Goal: Task Accomplishment & Management: Use online tool/utility

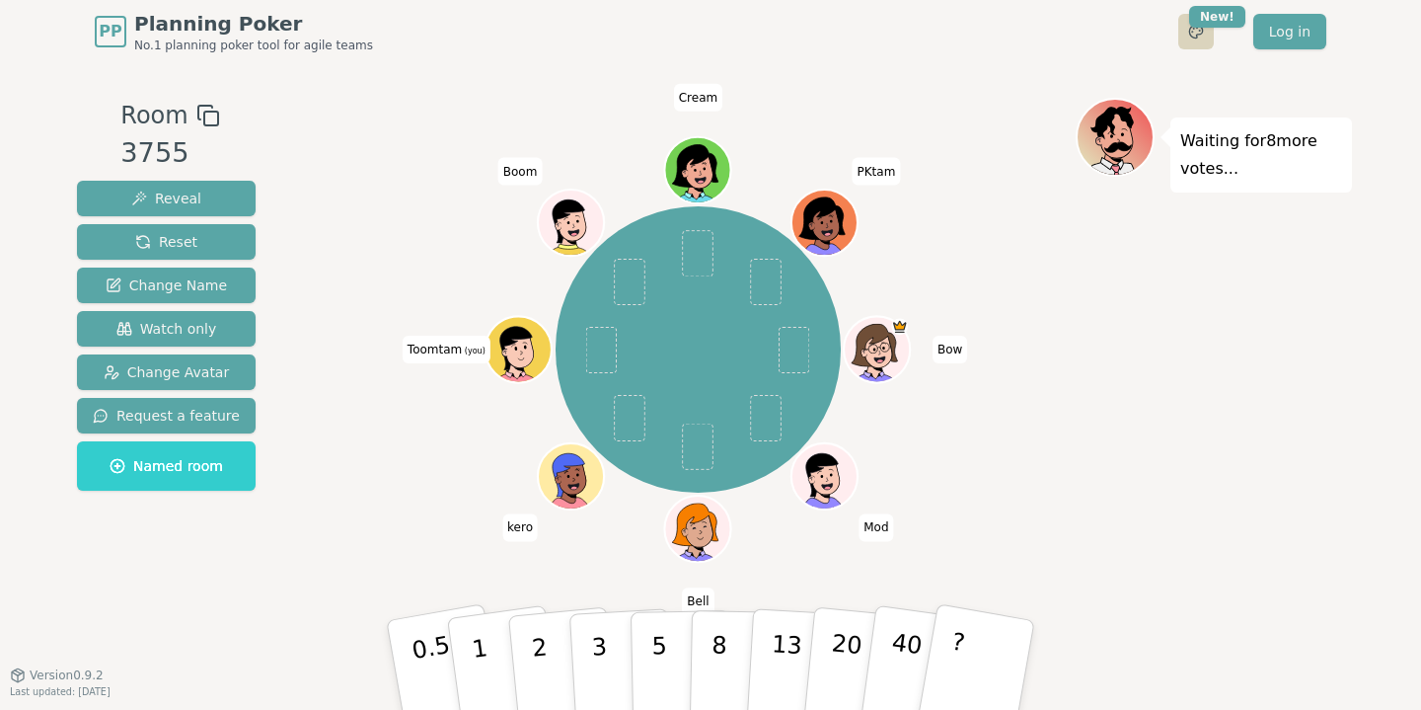
click at [1195, 33] on html "PP Planning Poker No.1 planning poker tool for agile teams Toggle theme New! Lo…" at bounding box center [710, 355] width 1421 height 710
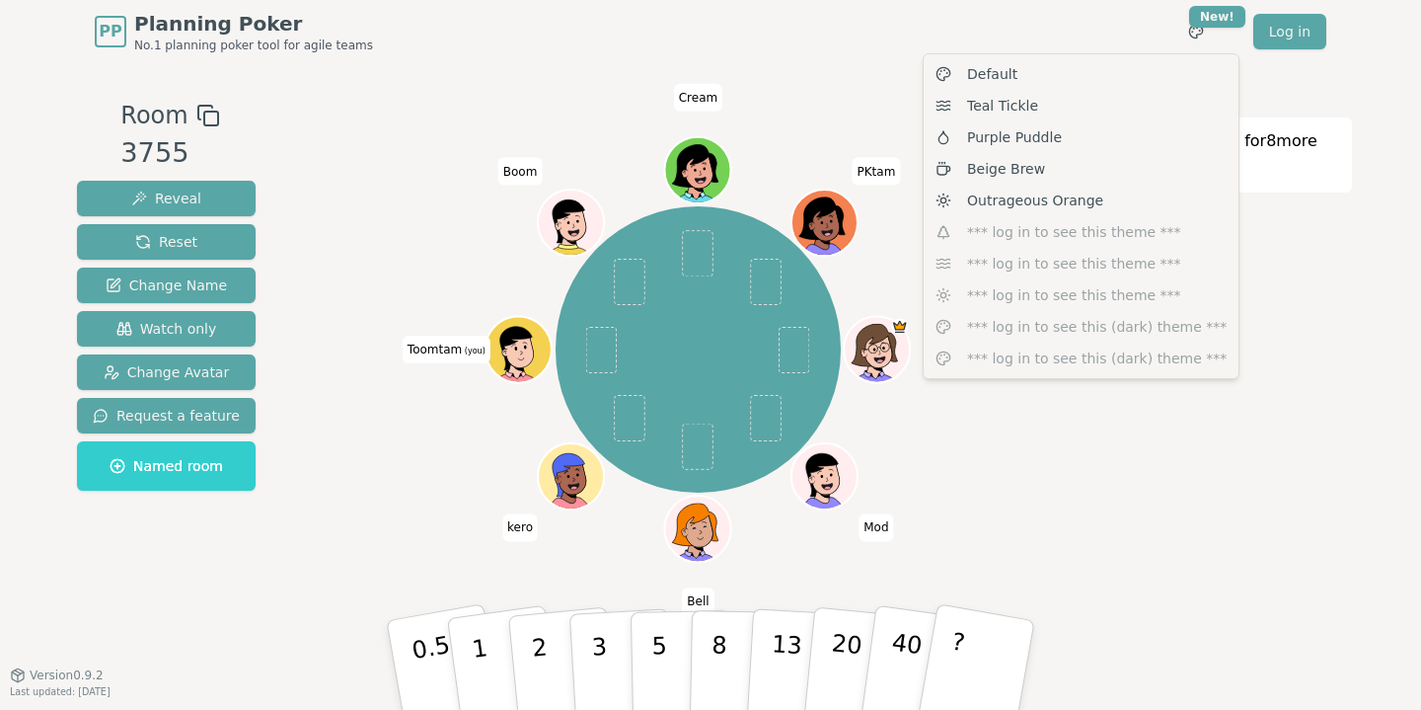
click at [1360, 305] on html "PP Planning Poker No.1 planning poker tool for agile teams Toggle theme New! Lo…" at bounding box center [710, 355] width 1421 height 710
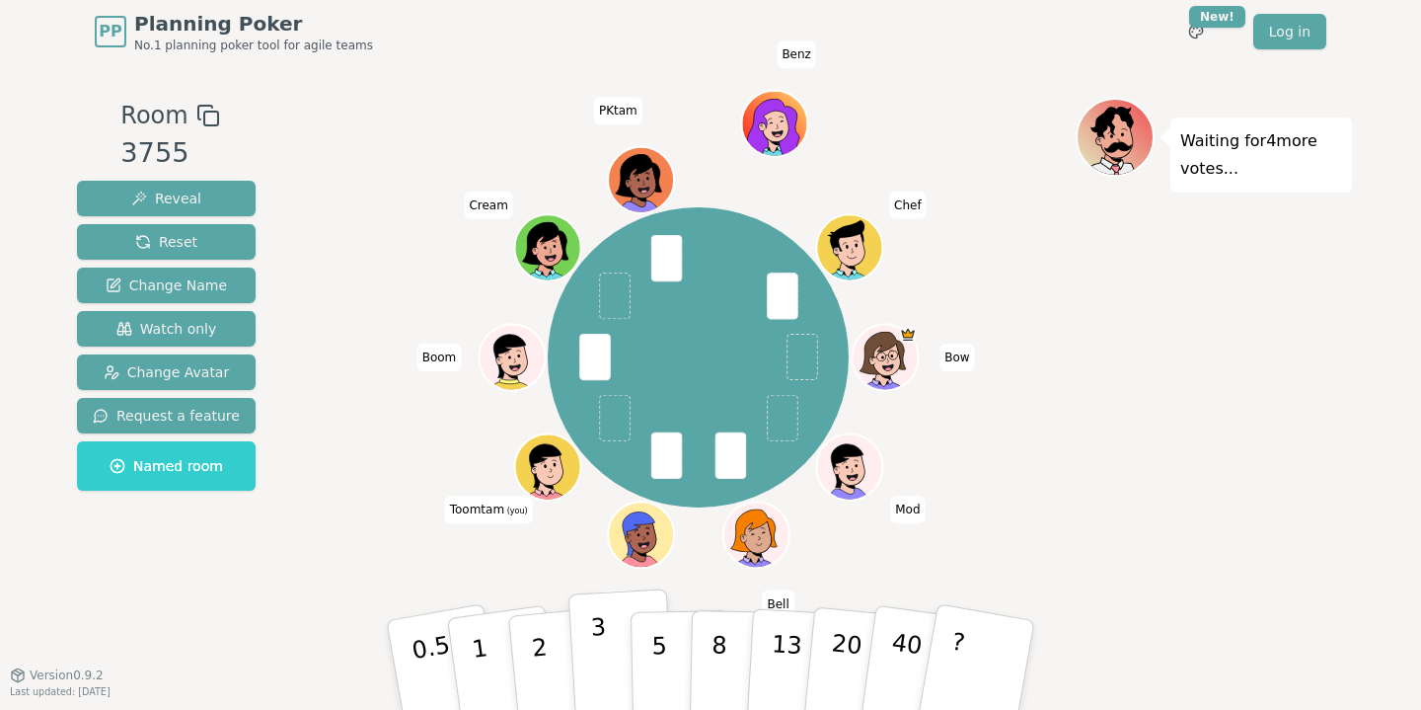
click at [595, 682] on p "3" at bounding box center [601, 667] width 22 height 108
click at [357, 392] on div "Bow Mod Bell kero Toomtam (you) Boom Cream PKtam Benz Chef" at bounding box center [698, 357] width 755 height 449
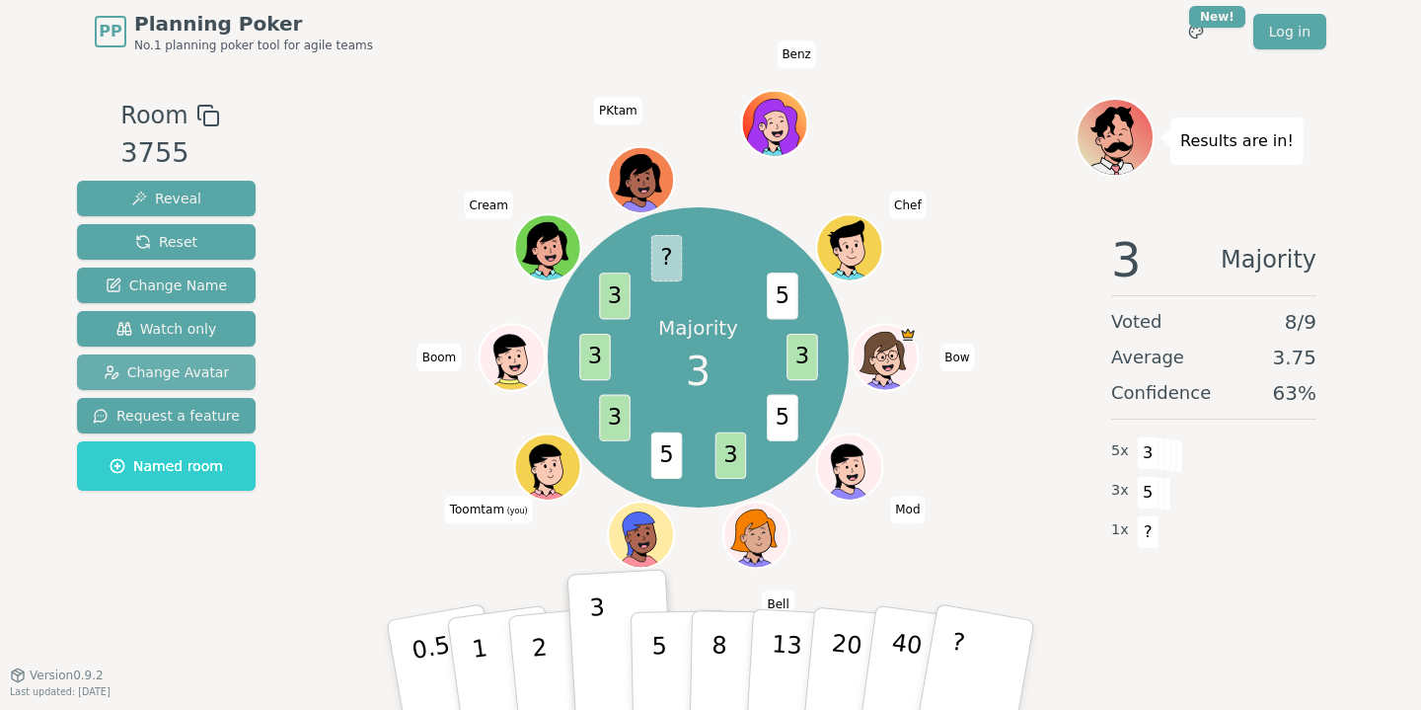
click at [210, 369] on span "Change Avatar" at bounding box center [167, 372] width 126 height 20
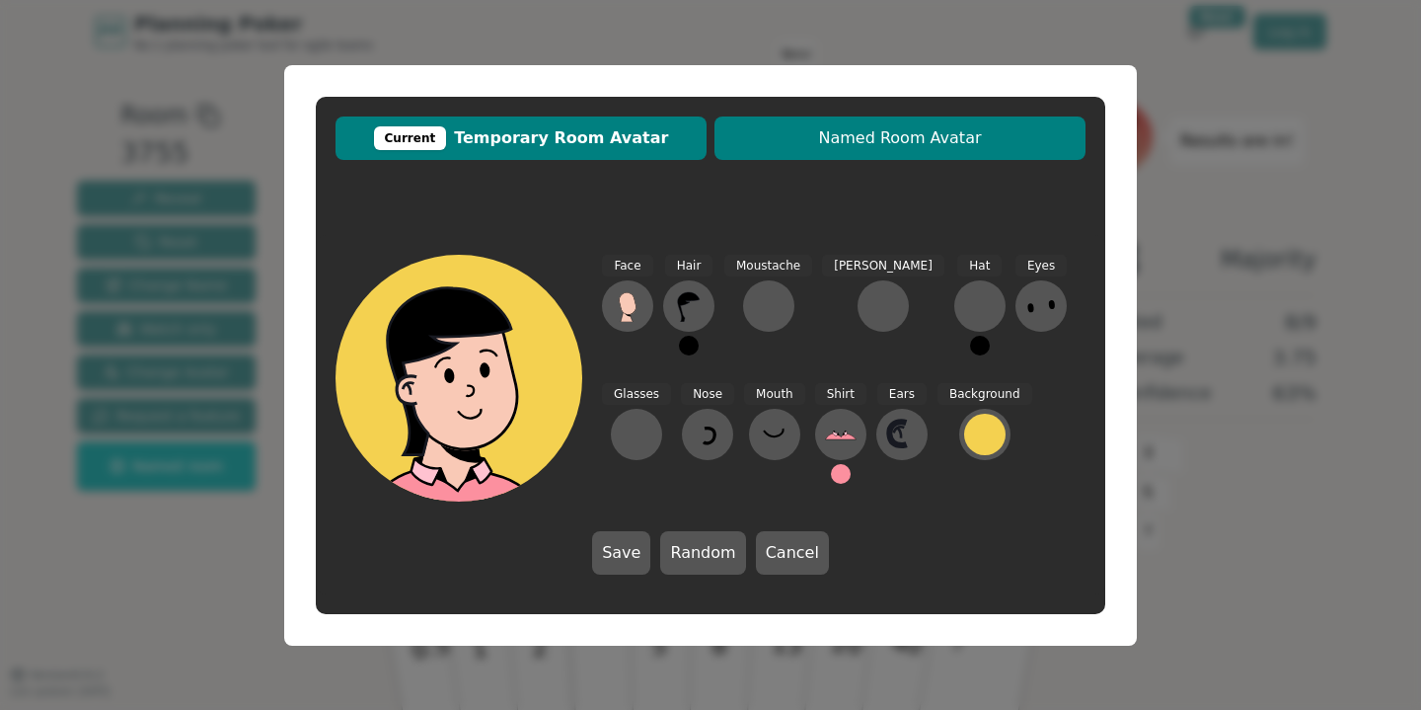
click at [803, 134] on span "Named Room Avatar" at bounding box center [900, 138] width 351 height 24
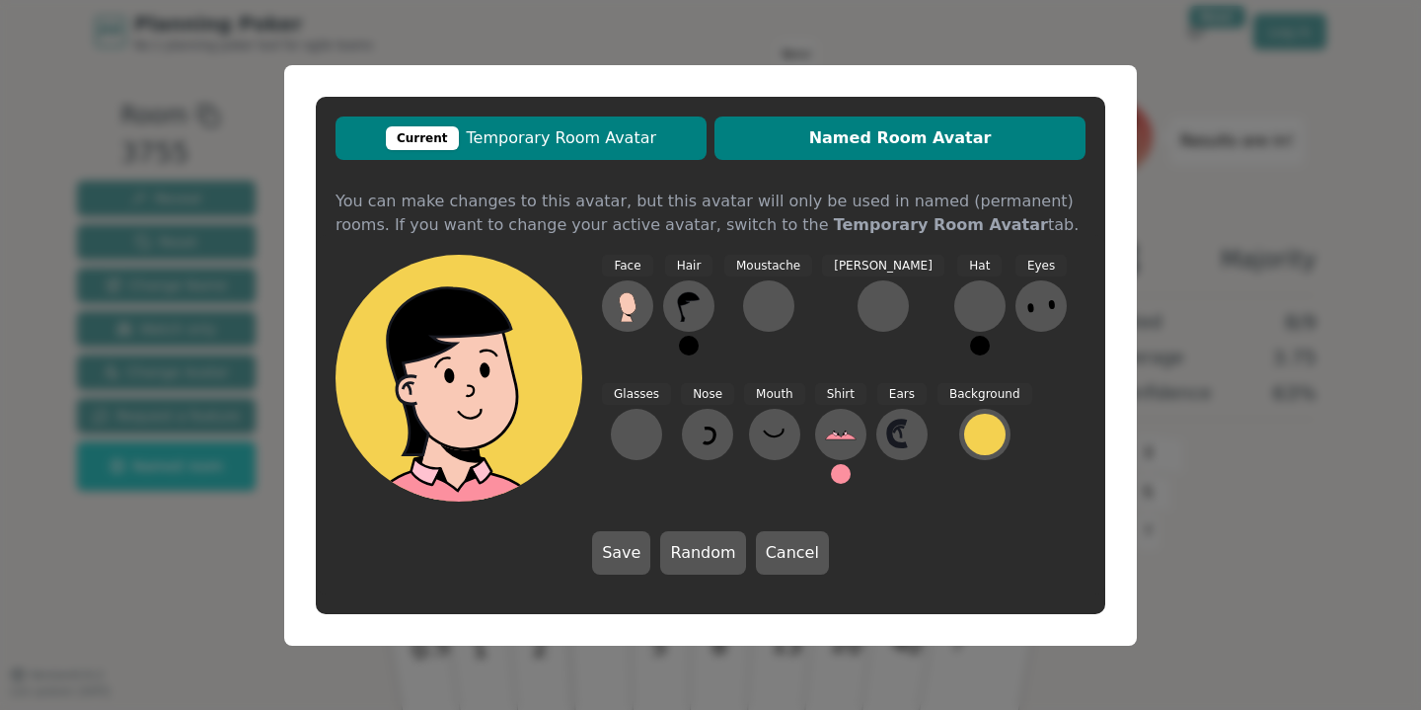
click at [568, 137] on span "Current Temporary Room Avatar" at bounding box center [520, 138] width 351 height 24
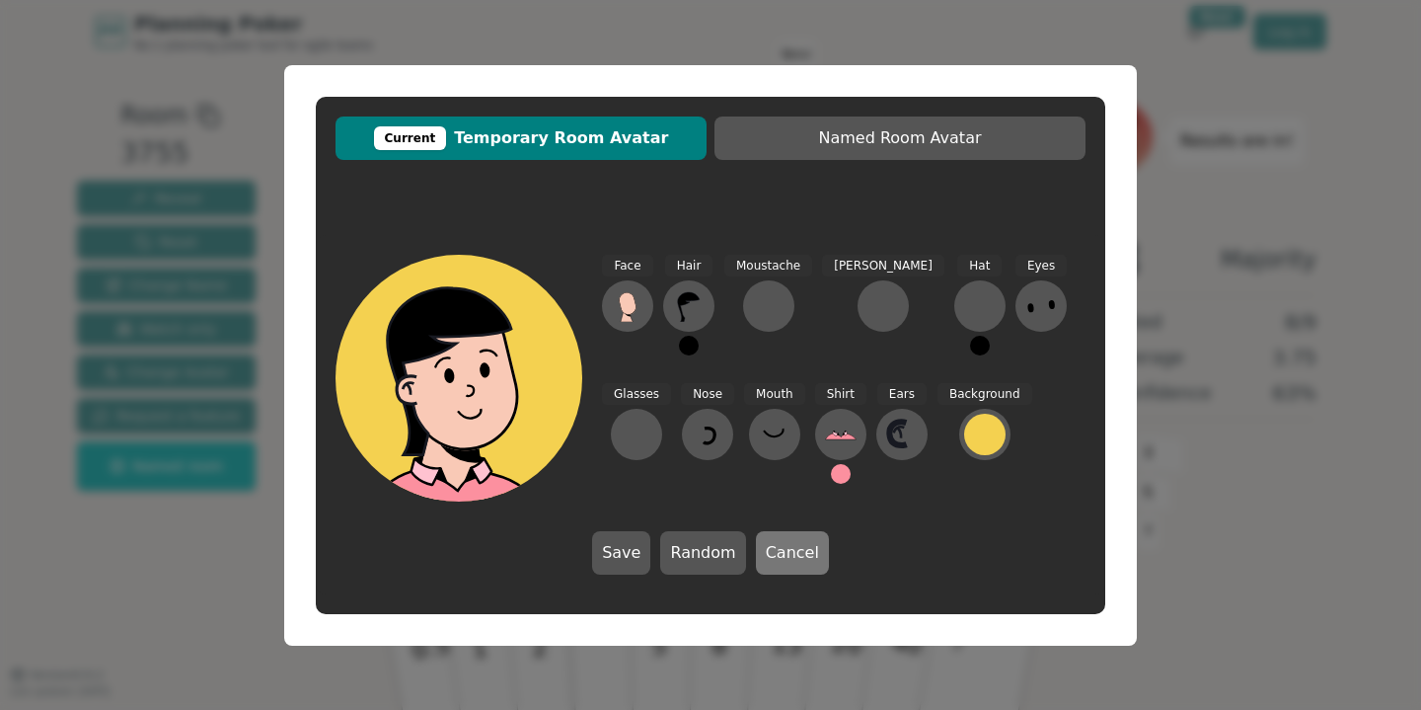
click at [775, 562] on button "Cancel" at bounding box center [792, 552] width 73 height 43
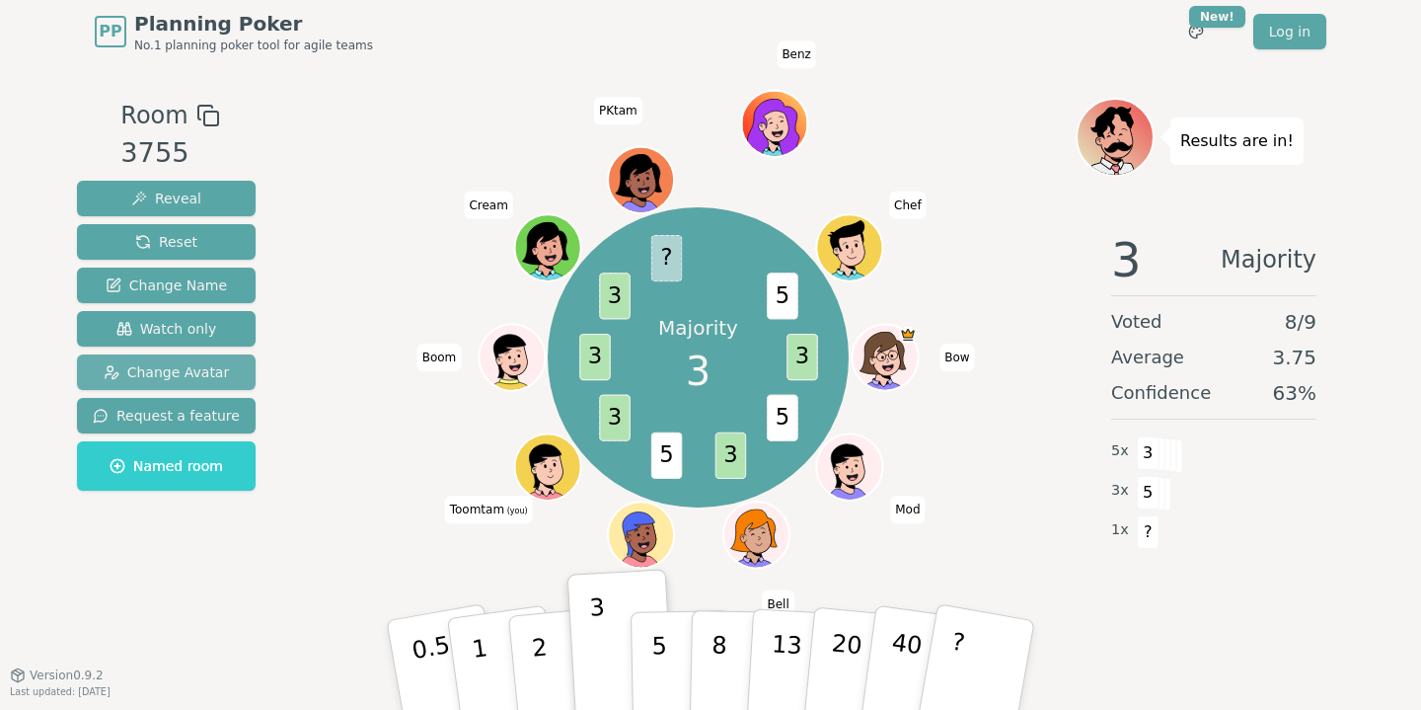
click at [182, 371] on span "Change Avatar" at bounding box center [167, 372] width 126 height 20
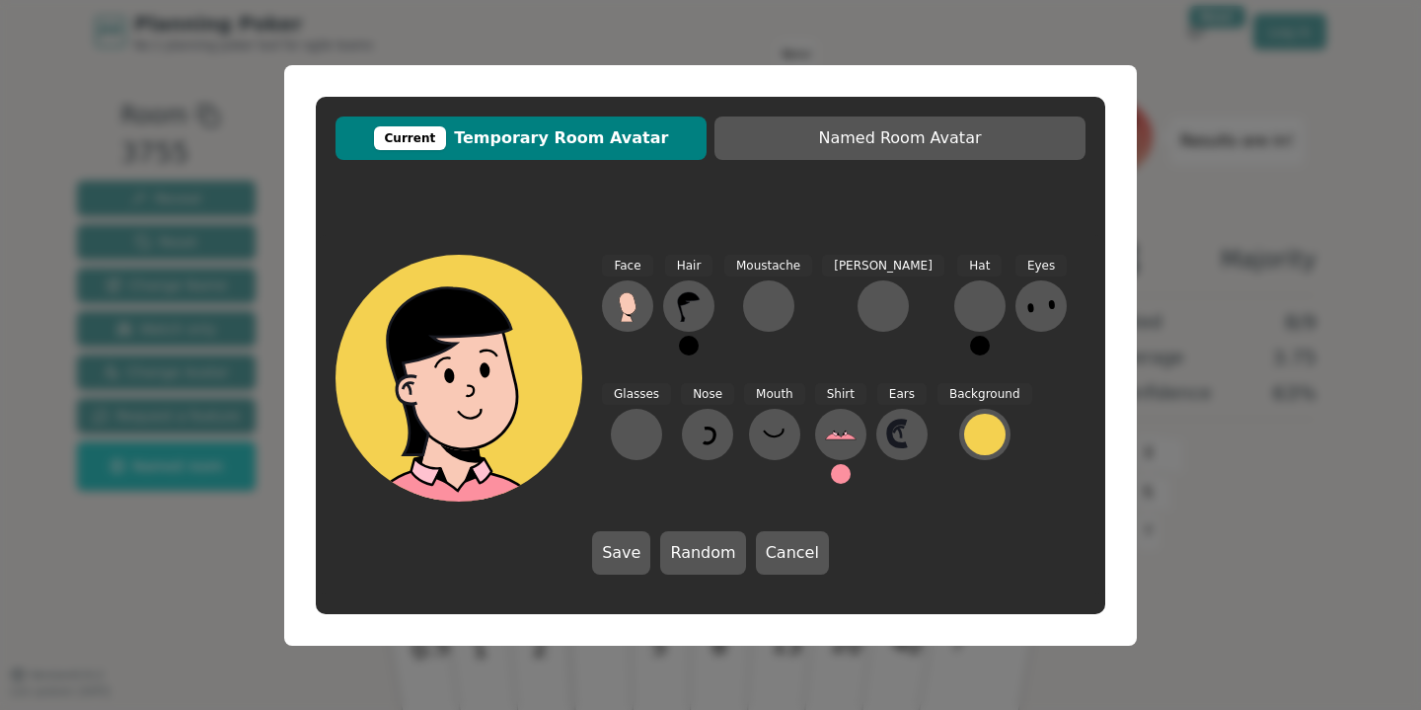
click at [457, 392] on icon at bounding box center [469, 390] width 25 height 23
click at [690, 301] on icon at bounding box center [689, 306] width 32 height 32
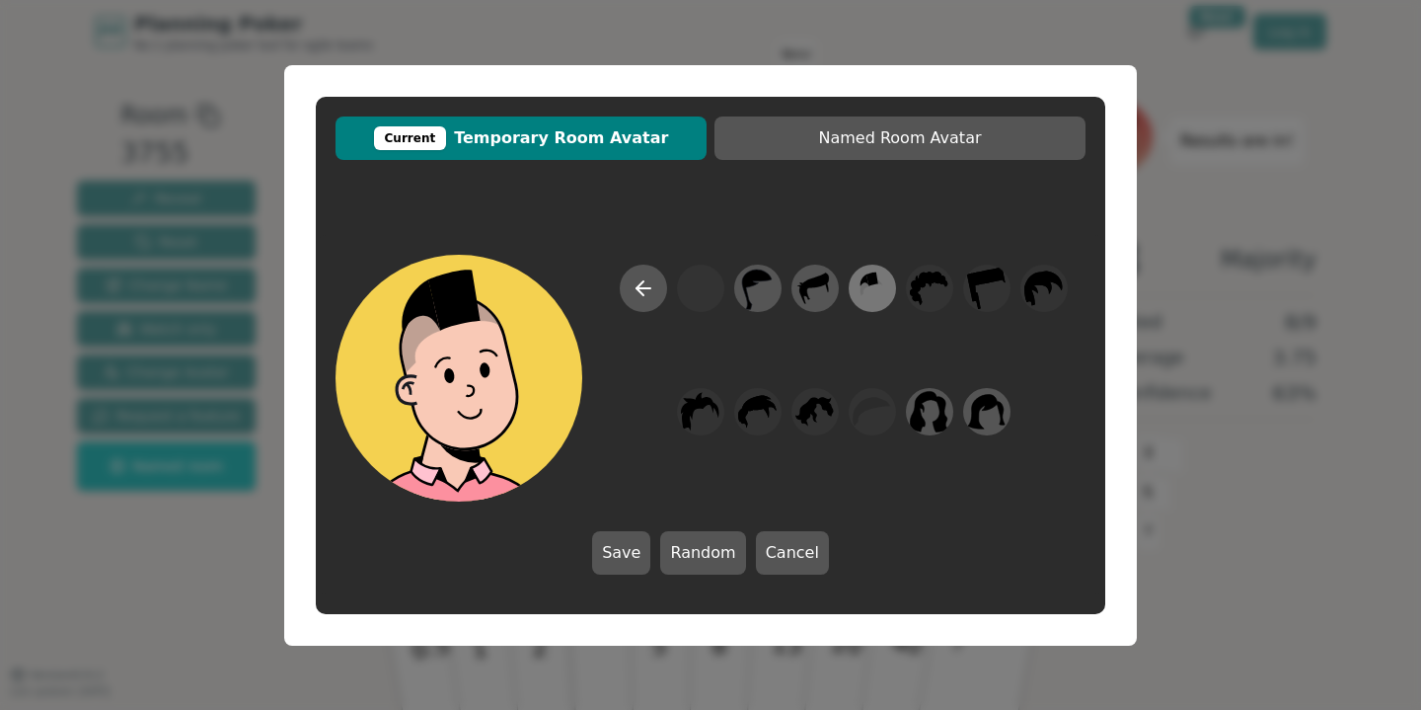
click at [874, 295] on icon at bounding box center [872, 288] width 38 height 44
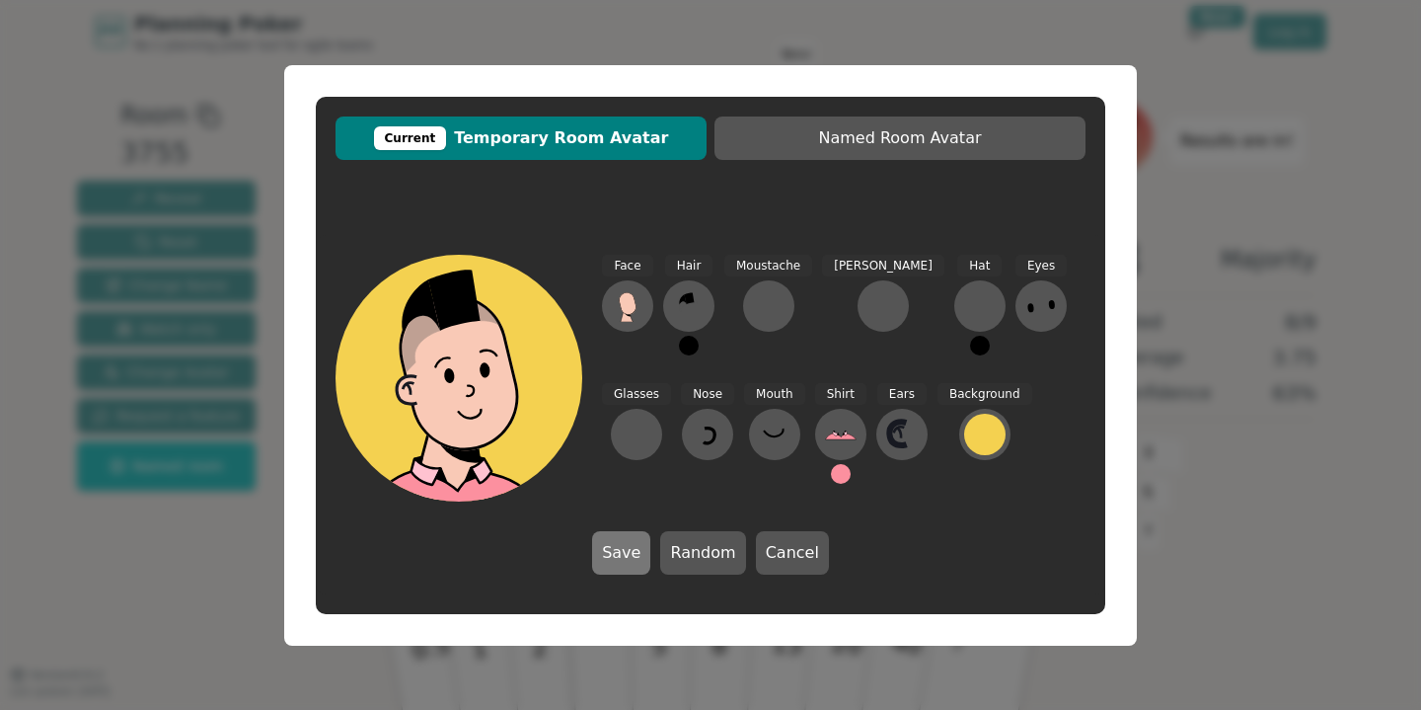
click at [620, 563] on button "Save" at bounding box center [621, 552] width 58 height 43
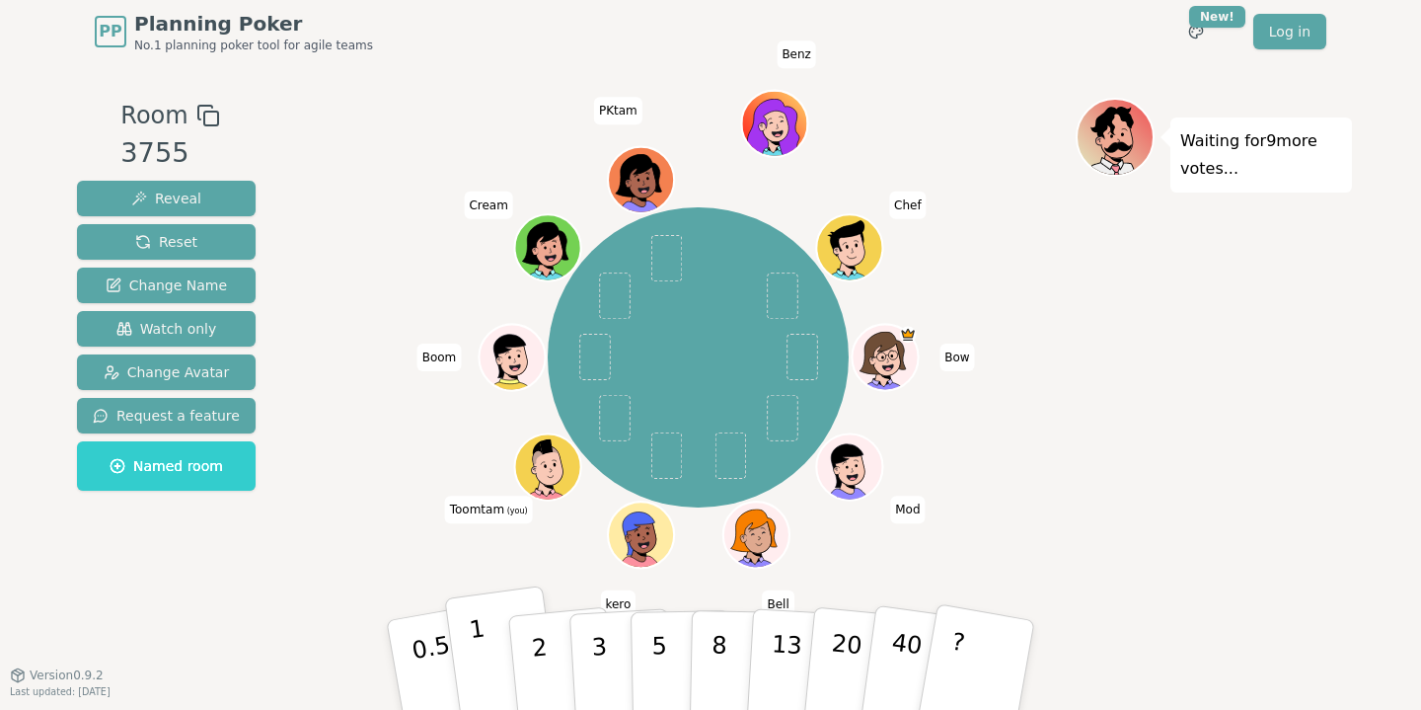
click at [490, 672] on button "1" at bounding box center [502, 665] width 117 height 160
click at [404, 526] on div "Bow Mod Bell kero Toomtam (you) Boom Cream PKtam Benz Chef" at bounding box center [698, 357] width 755 height 449
click at [609, 653] on button "3" at bounding box center [623, 665] width 108 height 154
click at [549, 648] on button "2" at bounding box center [562, 665] width 113 height 157
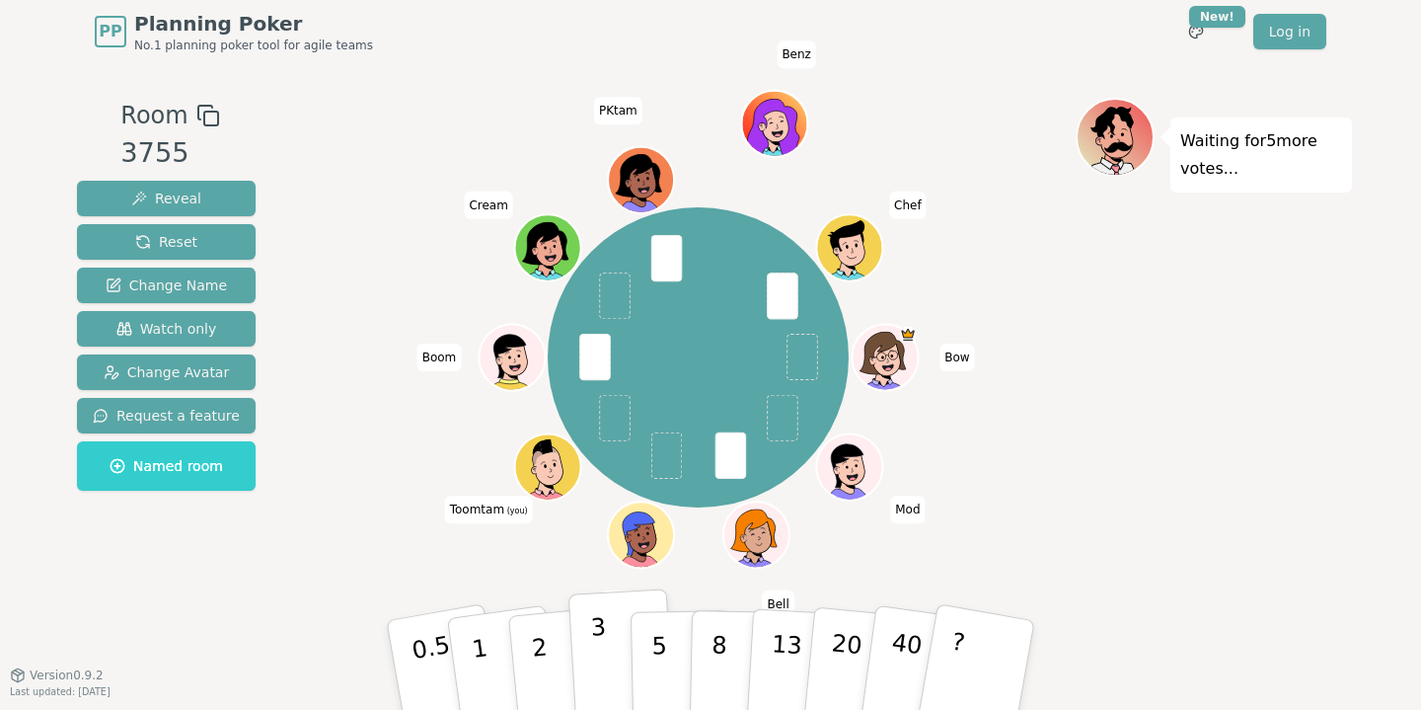
click at [601, 650] on p "3" at bounding box center [601, 667] width 22 height 108
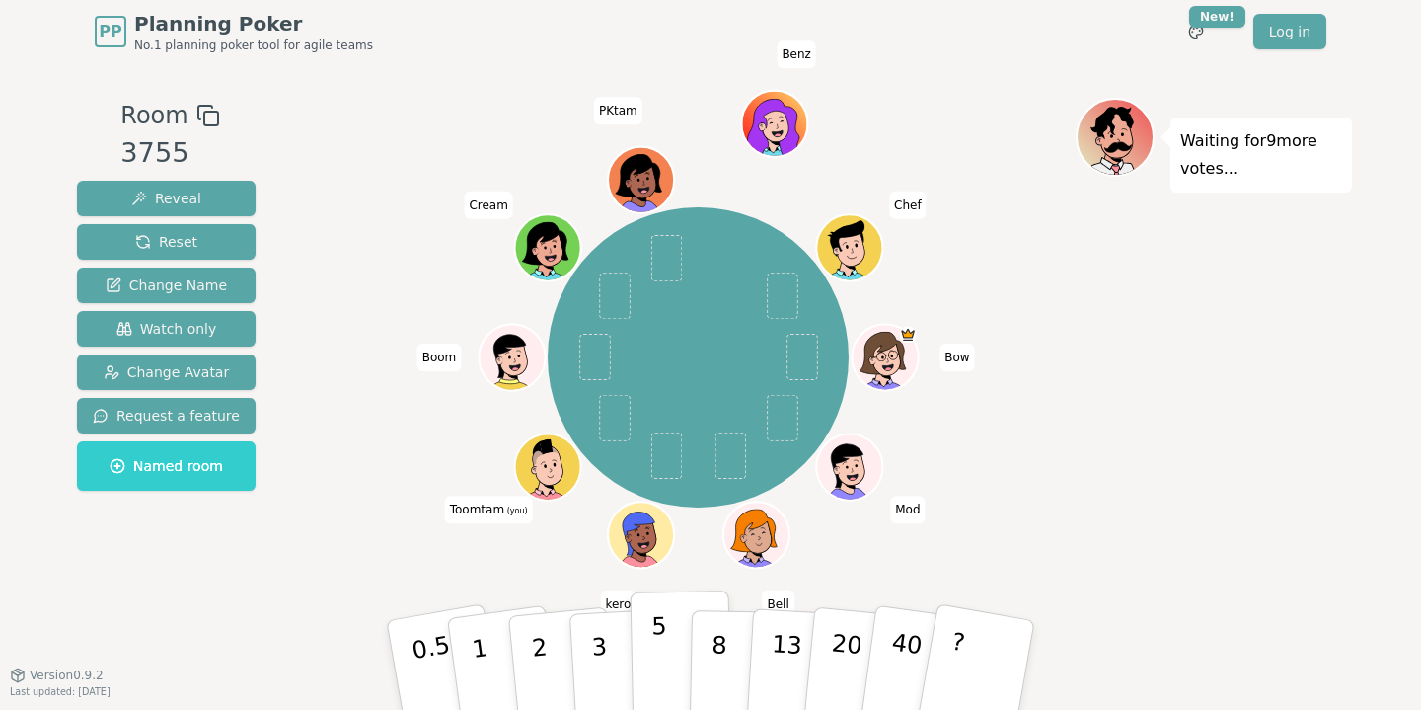
click at [662, 668] on p "5" at bounding box center [659, 665] width 17 height 107
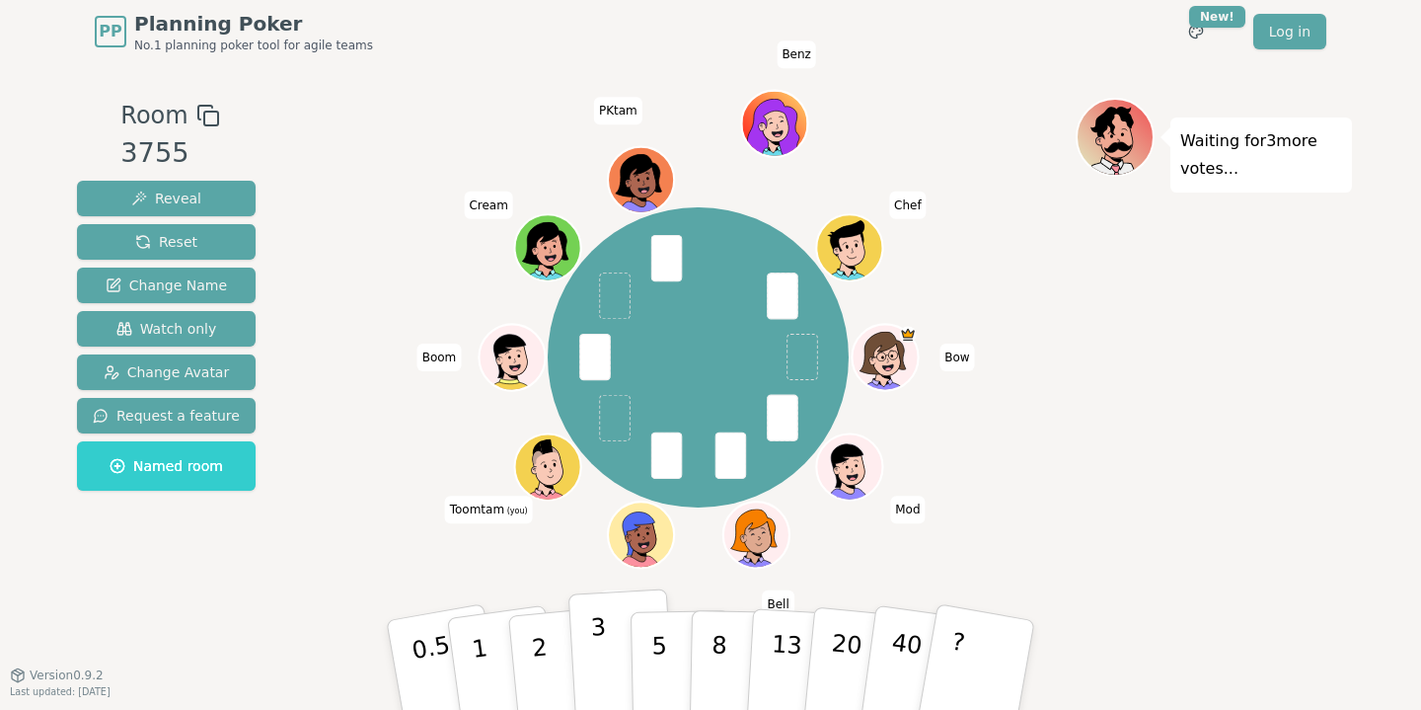
click at [604, 673] on p "3" at bounding box center [601, 667] width 22 height 108
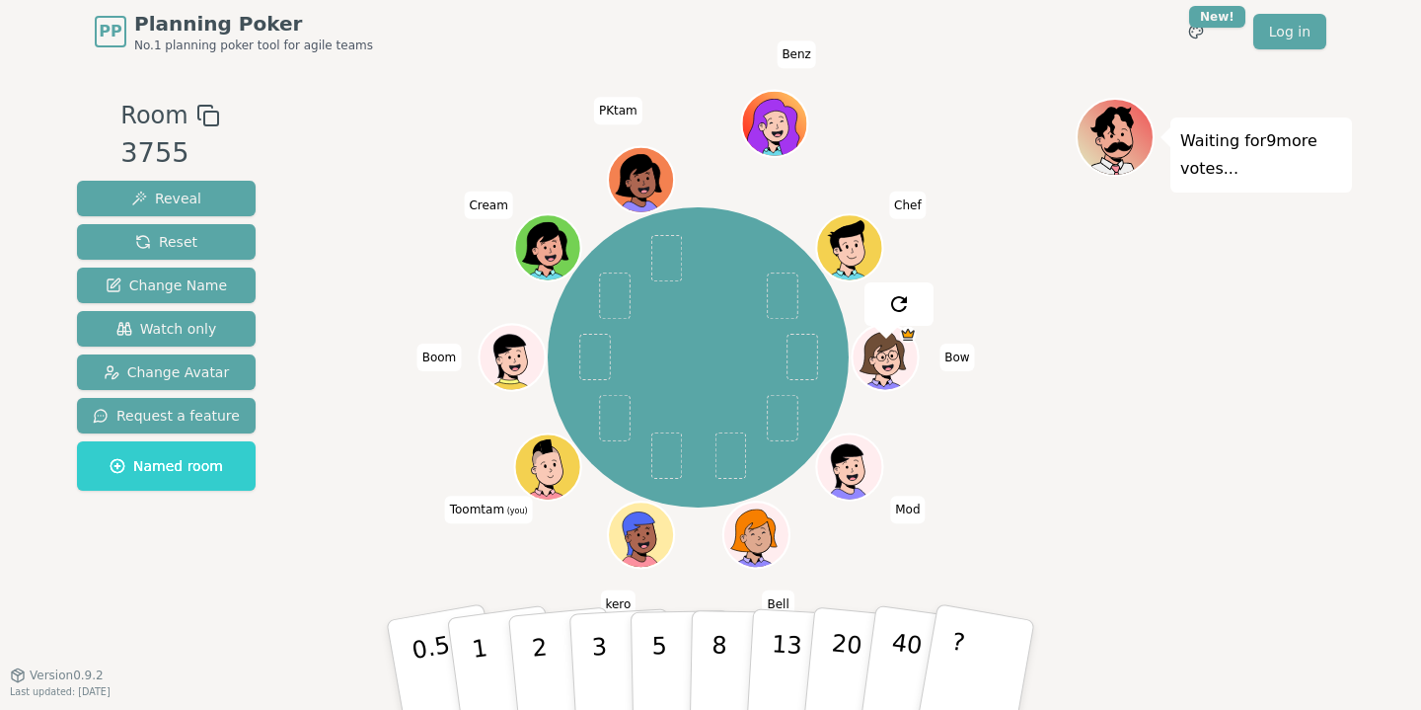
click at [362, 424] on div "Bow Mod Bell kero Toomtam (you) Boom Cream PKtam Benz Chef" at bounding box center [698, 357] width 755 height 449
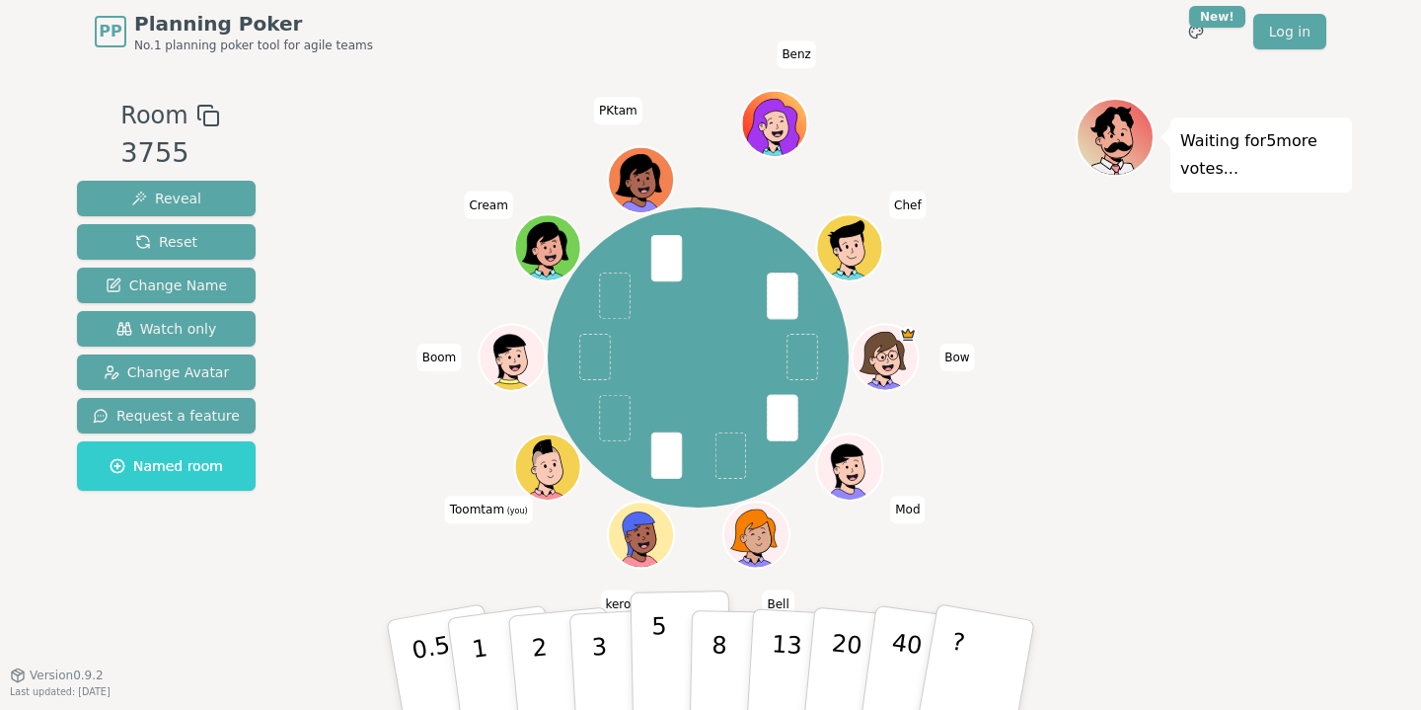
click at [655, 667] on p "5" at bounding box center [659, 665] width 17 height 107
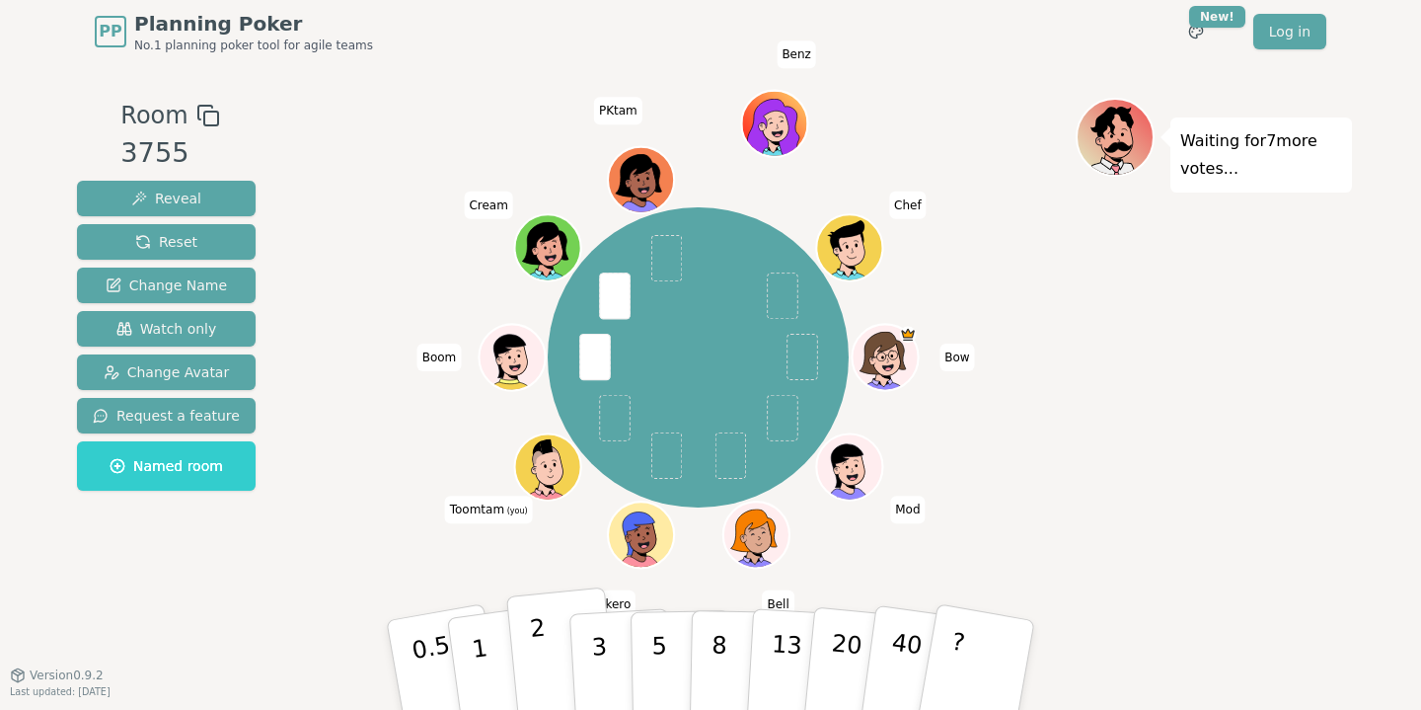
click at [544, 635] on button "2" at bounding box center [562, 665] width 113 height 157
click at [724, 673] on p "8" at bounding box center [719, 664] width 17 height 107
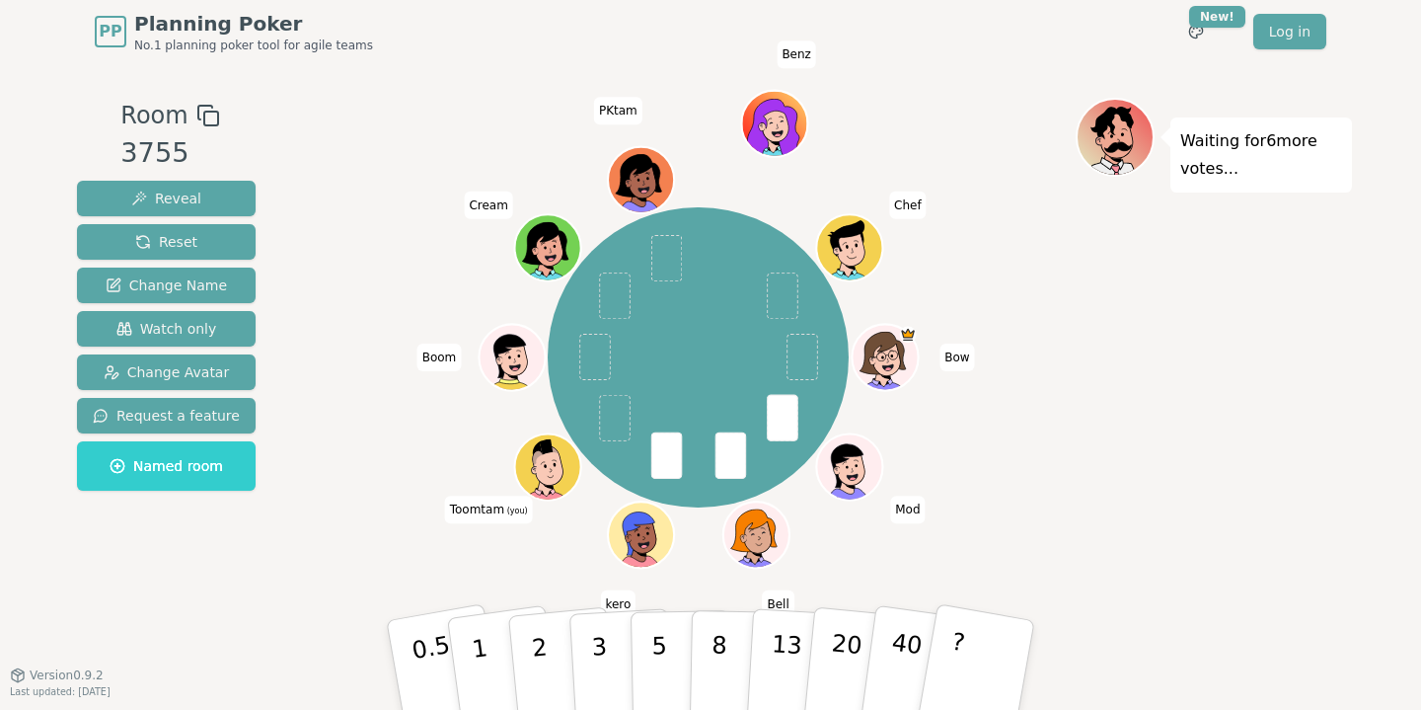
click at [345, 543] on div "Bow Mod Bell kero Toomtam (you) Boom Cream PKtam Benz Chef" at bounding box center [698, 357] width 755 height 449
click at [713, 650] on p "8" at bounding box center [719, 664] width 17 height 107
click at [336, 509] on div "Bow Mod Bell kero Toomtam (you) Boom Cream PKtam Benz Chef" at bounding box center [698, 357] width 755 height 449
click at [655, 653] on p "5" at bounding box center [659, 665] width 17 height 107
click at [648, 642] on button "5" at bounding box center [682, 665] width 102 height 150
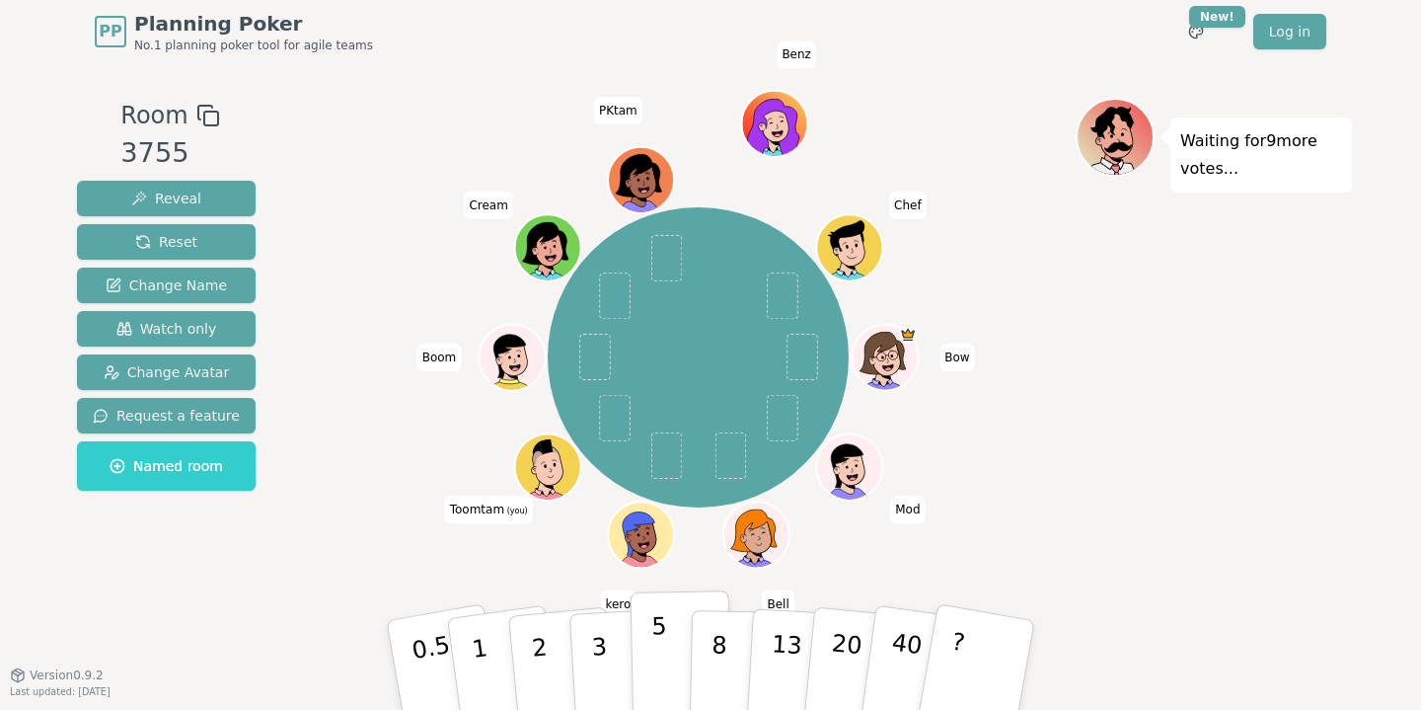
click at [657, 639] on p "5" at bounding box center [659, 665] width 17 height 107
click at [655, 657] on p "5" at bounding box center [659, 665] width 17 height 107
click at [719, 656] on p "8" at bounding box center [719, 664] width 17 height 107
click at [660, 635] on p "5" at bounding box center [659, 665] width 17 height 107
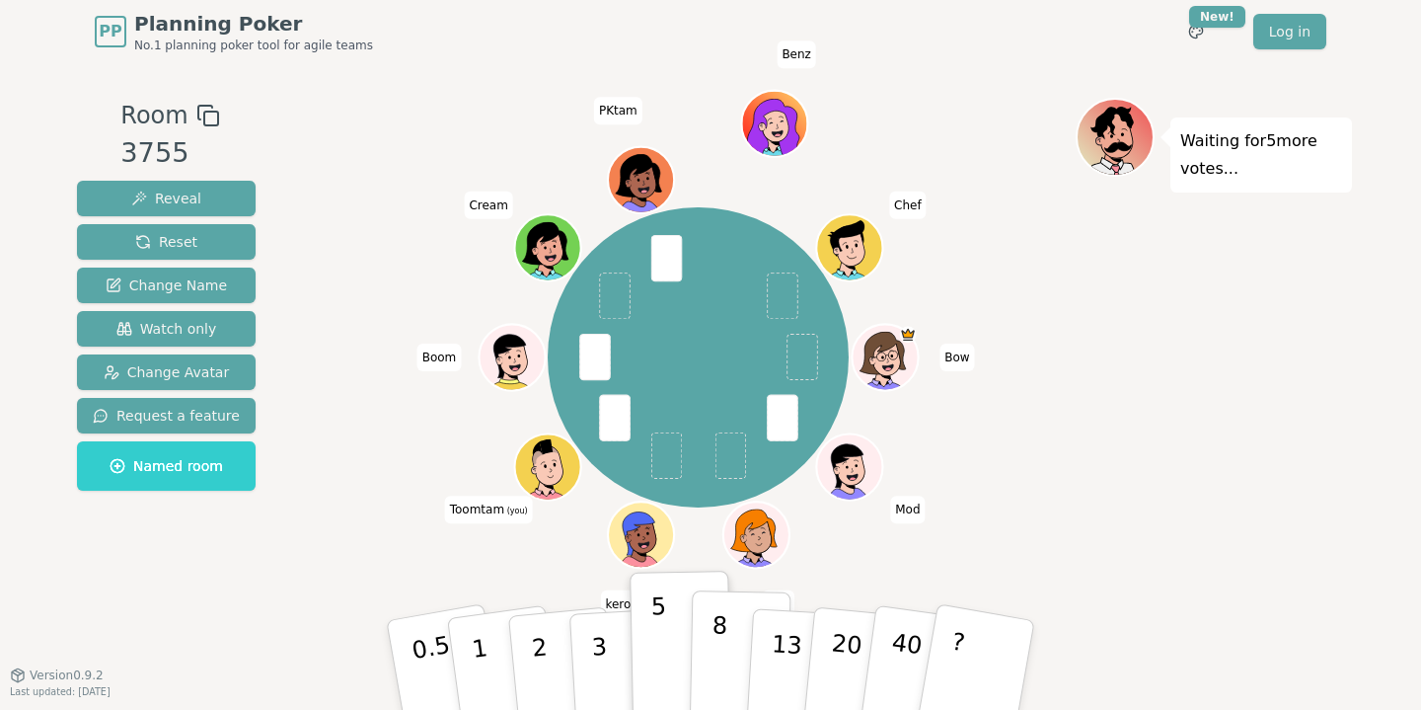
click at [715, 649] on p "8" at bounding box center [719, 664] width 17 height 107
click at [662, 653] on p "5" at bounding box center [659, 665] width 17 height 107
click at [713, 659] on p "8" at bounding box center [719, 664] width 17 height 107
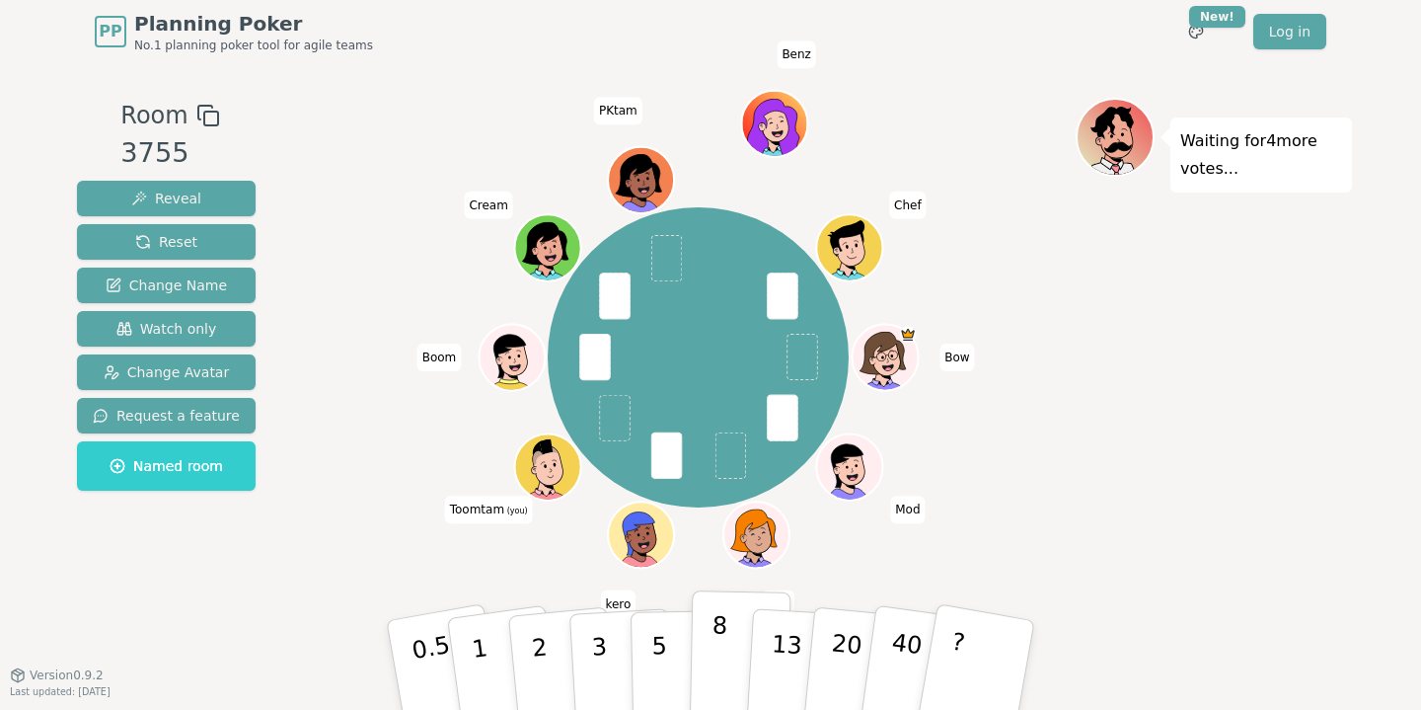
click at [724, 637] on p "8" at bounding box center [719, 664] width 17 height 107
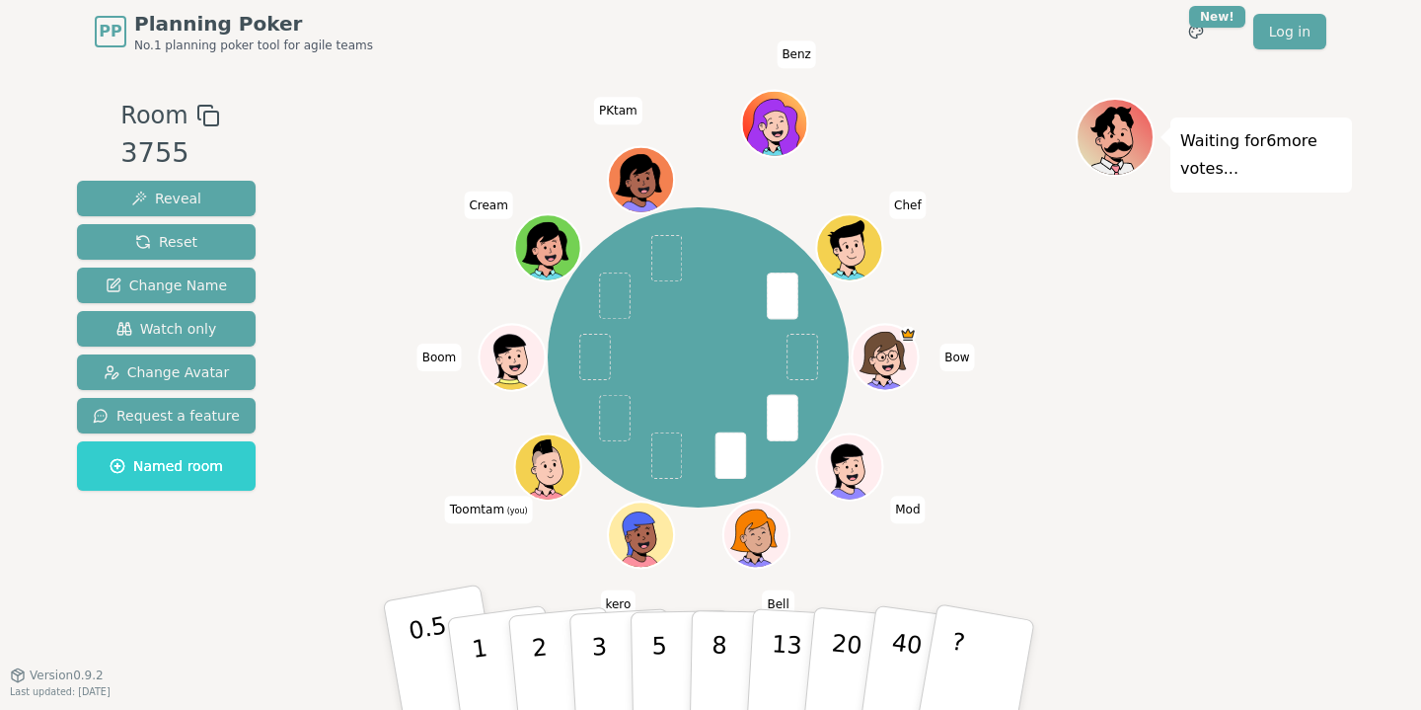
click at [442, 644] on p "0.5" at bounding box center [434, 667] width 55 height 112
click at [476, 653] on p "1" at bounding box center [483, 668] width 30 height 108
click at [402, 641] on button "0.5" at bounding box center [444, 664] width 123 height 163
